Goal: Navigation & Orientation: Go to known website

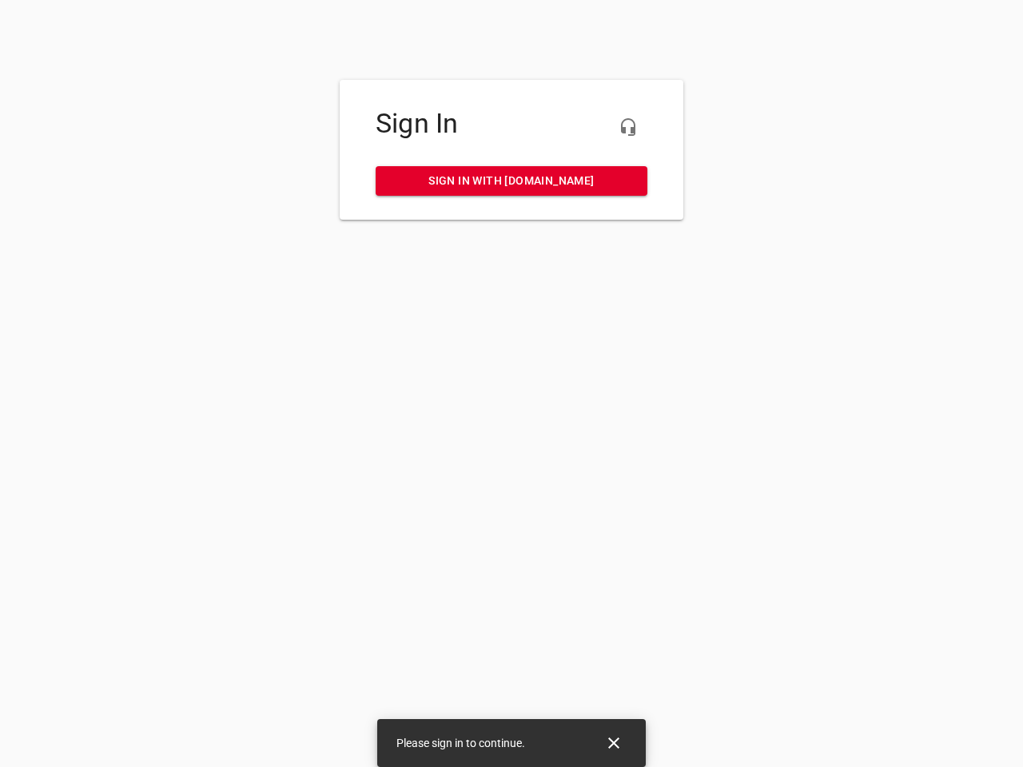
click at [628, 127] on icon "button" at bounding box center [628, 127] width 19 height 19
click at [614, 744] on icon "Close" at bounding box center [613, 743] width 11 height 11
